Goal: Navigation & Orientation: Understand site structure

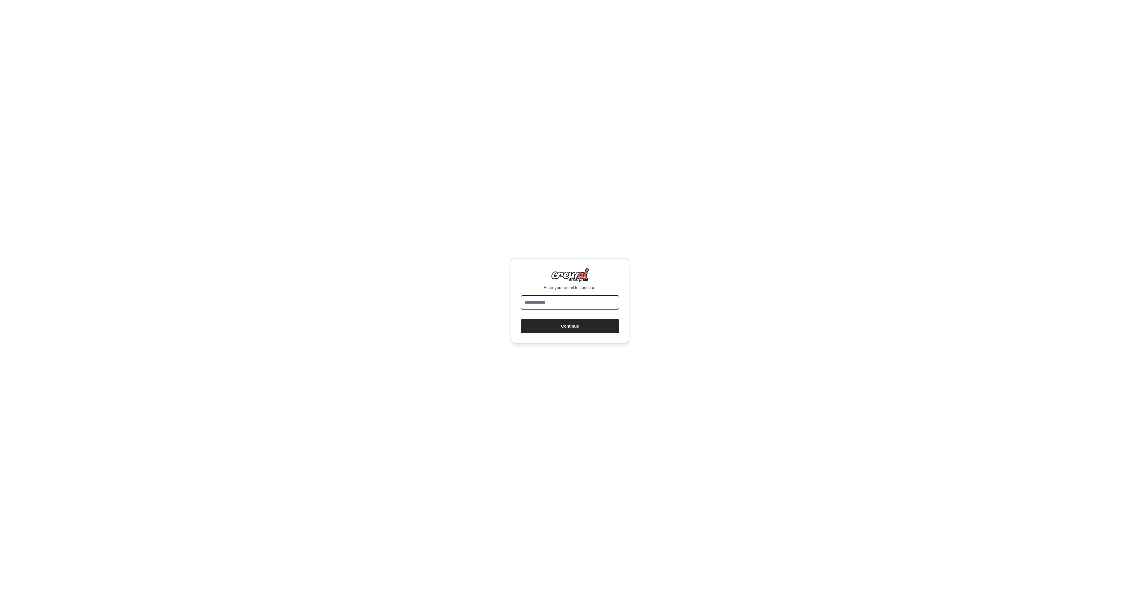
click at [566, 306] on input "email" at bounding box center [570, 303] width 99 height 14
type input "**********"
click at [572, 327] on button "Continue" at bounding box center [570, 326] width 99 height 14
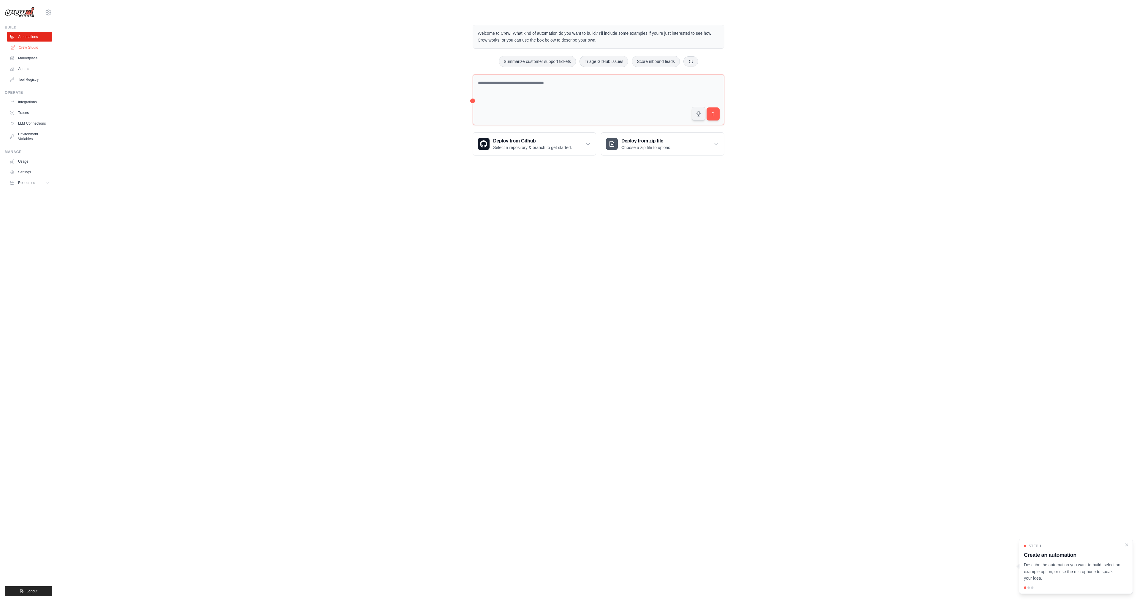
click at [25, 46] on link "Crew Studio" at bounding box center [30, 48] width 45 height 10
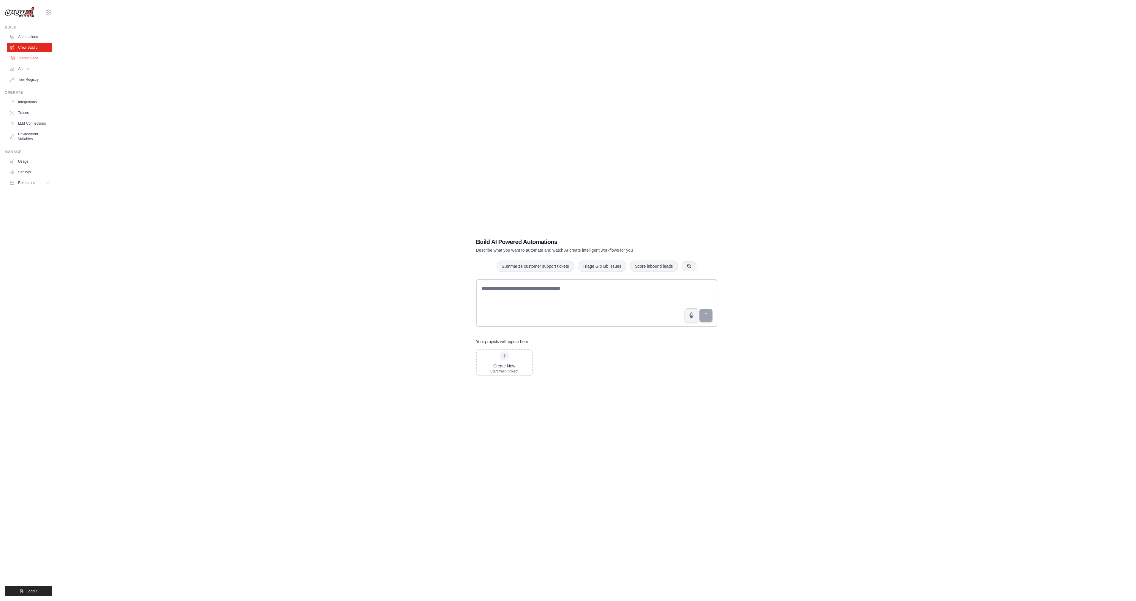
click at [24, 56] on link "Marketplace" at bounding box center [30, 58] width 45 height 10
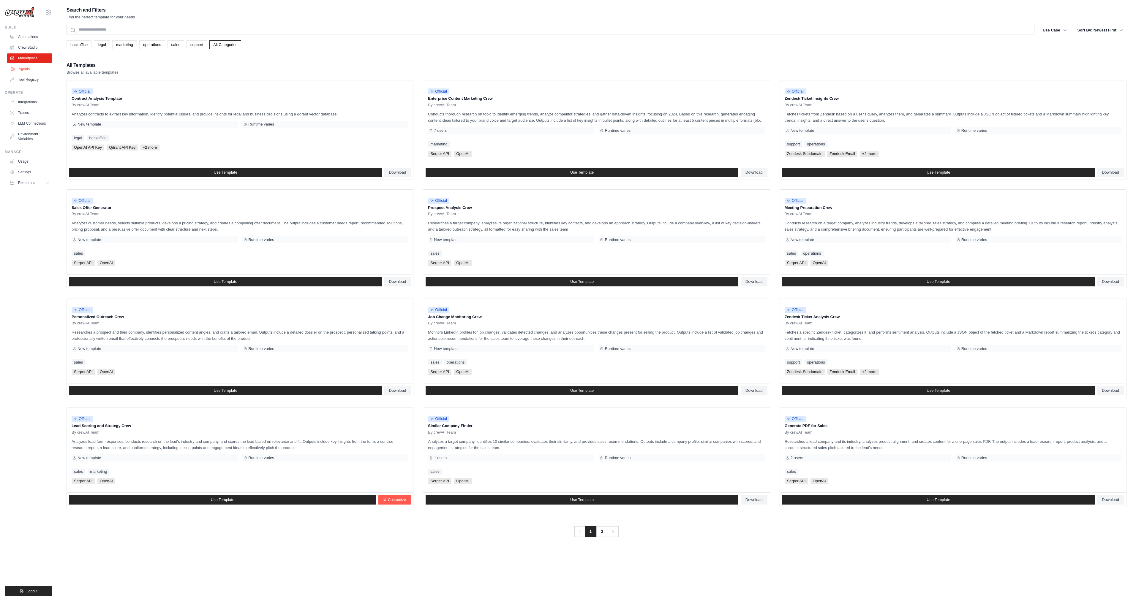
click at [24, 67] on link "Agents" at bounding box center [30, 69] width 45 height 10
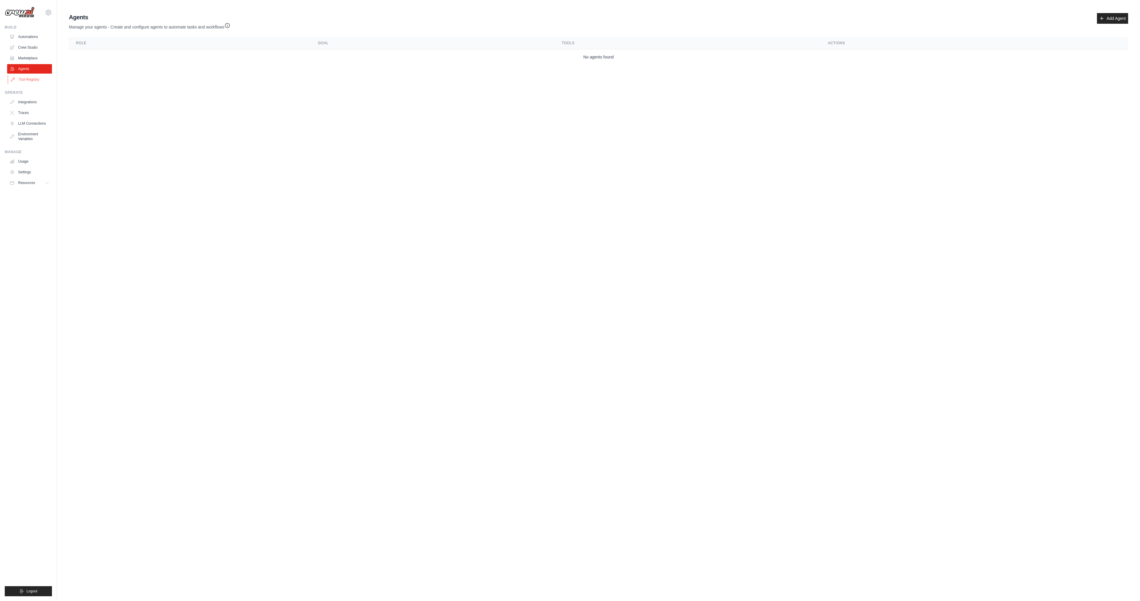
click at [14, 82] on link "Tool Registry" at bounding box center [30, 80] width 45 height 10
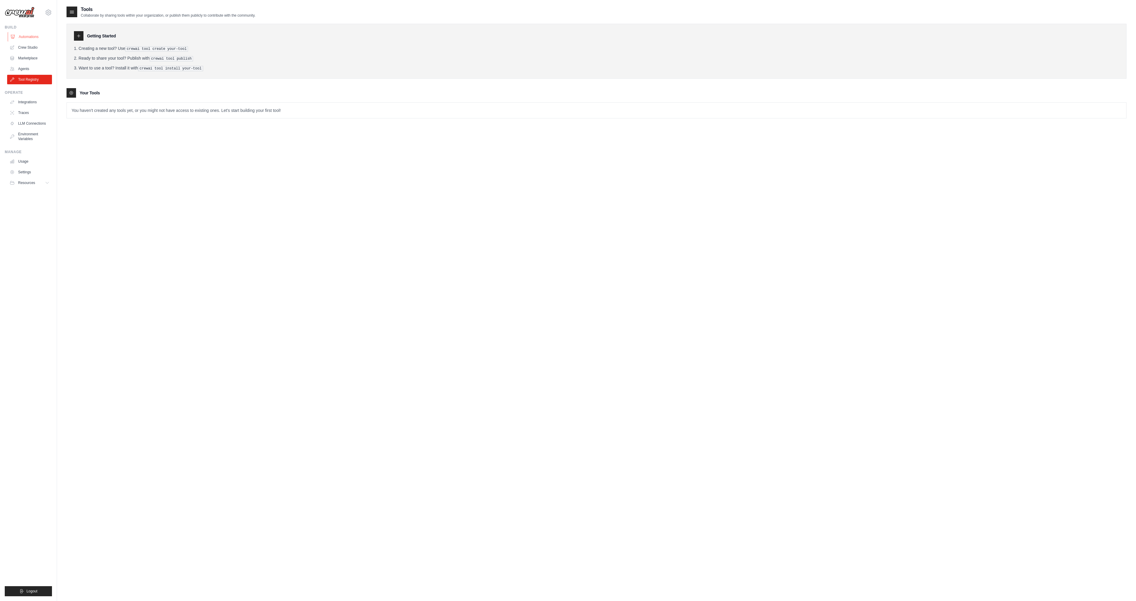
click at [27, 36] on link "Automations" at bounding box center [30, 37] width 45 height 10
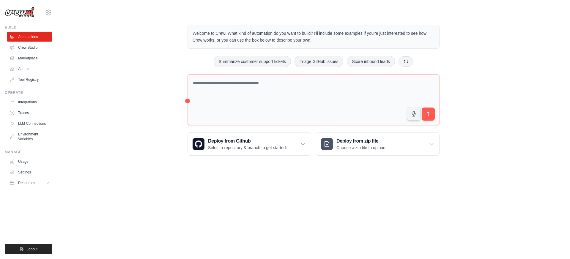
click at [476, 86] on div "Welcome to Crew! What kind of automation do you want to build? I'll include som…" at bounding box center [314, 90] width 494 height 150
click at [124, 29] on div "Welcome to Crew! What kind of automation do you want to build? I'll include som…" at bounding box center [314, 90] width 494 height 150
